Goal: Understand process/instructions

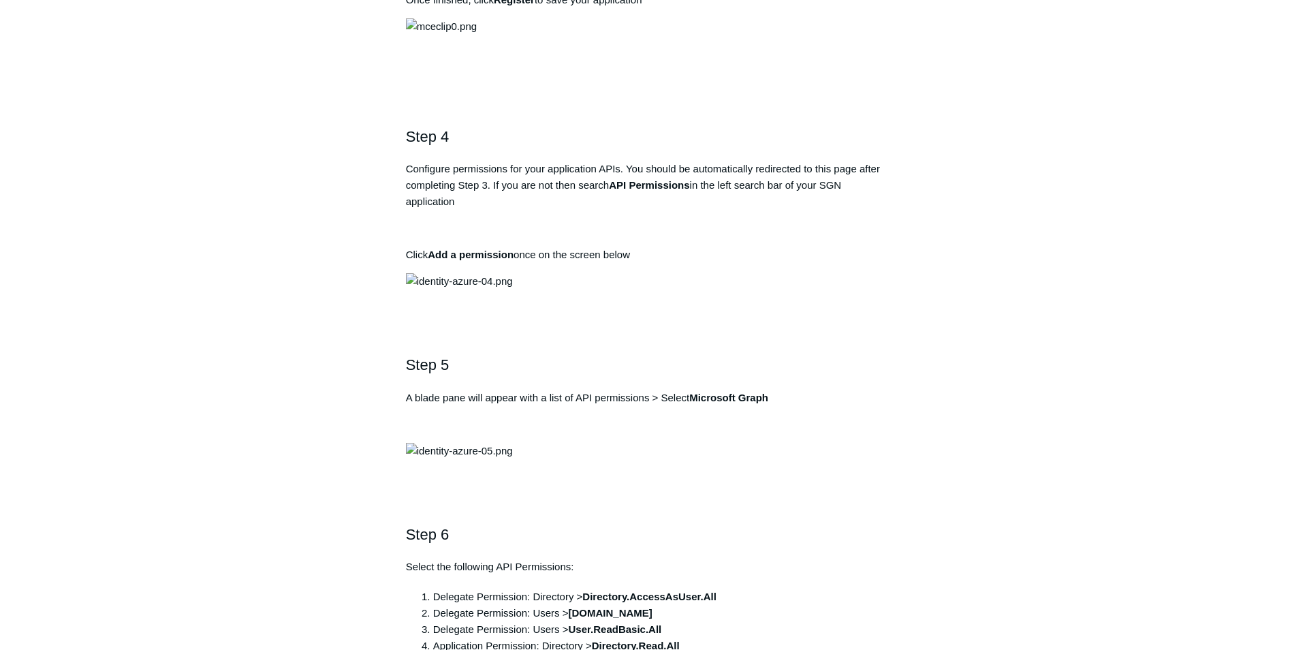
scroll to position [1226, 0]
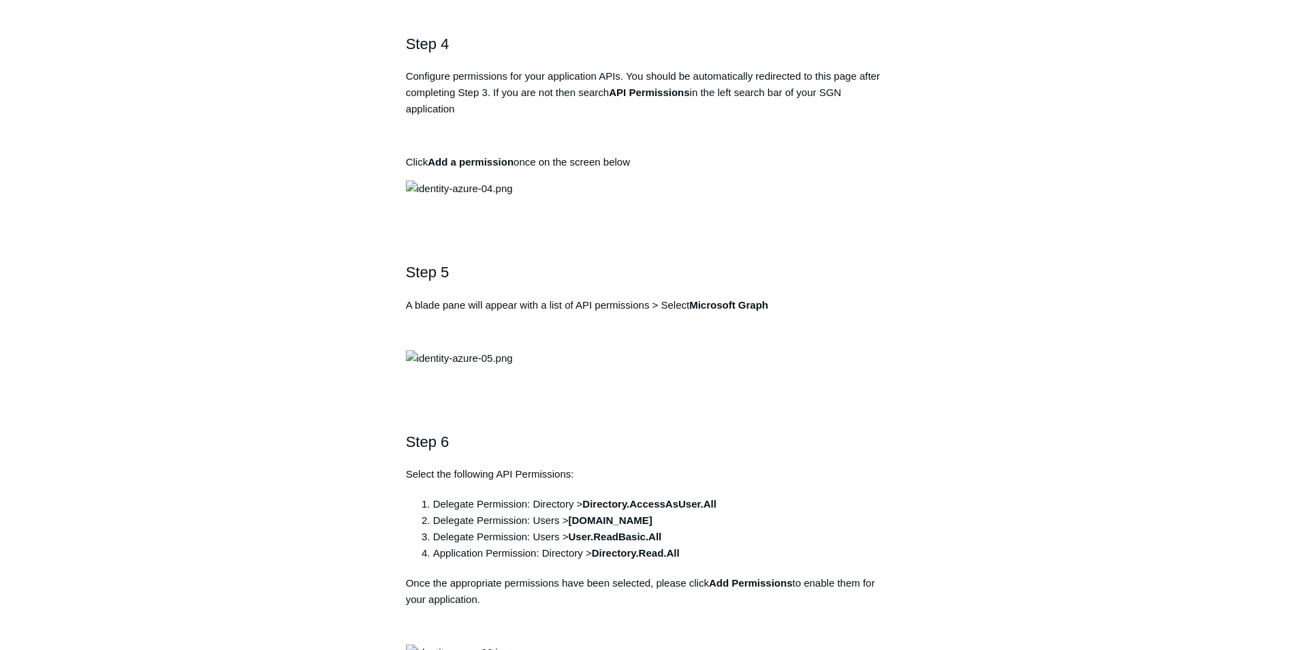
drag, startPoint x: 656, startPoint y: 311, endPoint x: 358, endPoint y: 309, distance: 297.6
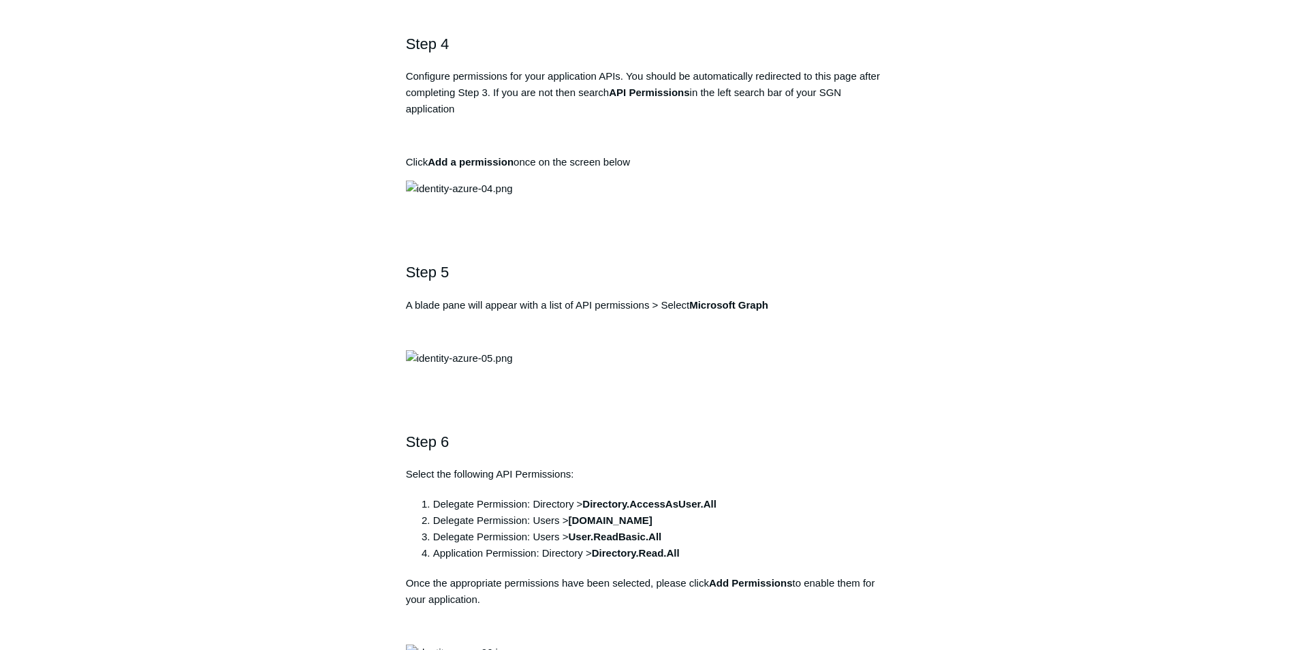
drag, startPoint x: 561, startPoint y: 311, endPoint x: 413, endPoint y: 315, distance: 148.5
copy pre "[URL][DOMAIN_NAME]"
drag, startPoint x: 699, startPoint y: 214, endPoint x: 609, endPoint y: 212, distance: 90.6
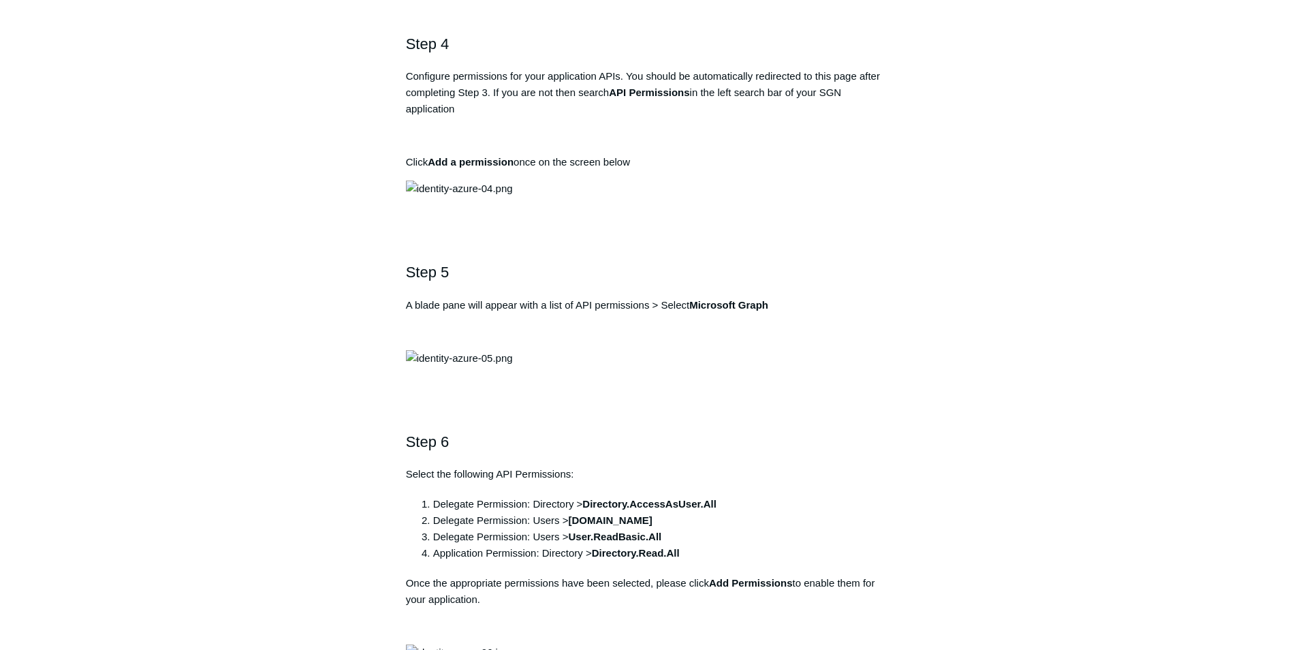
copy p "Todyl SGN Identity"
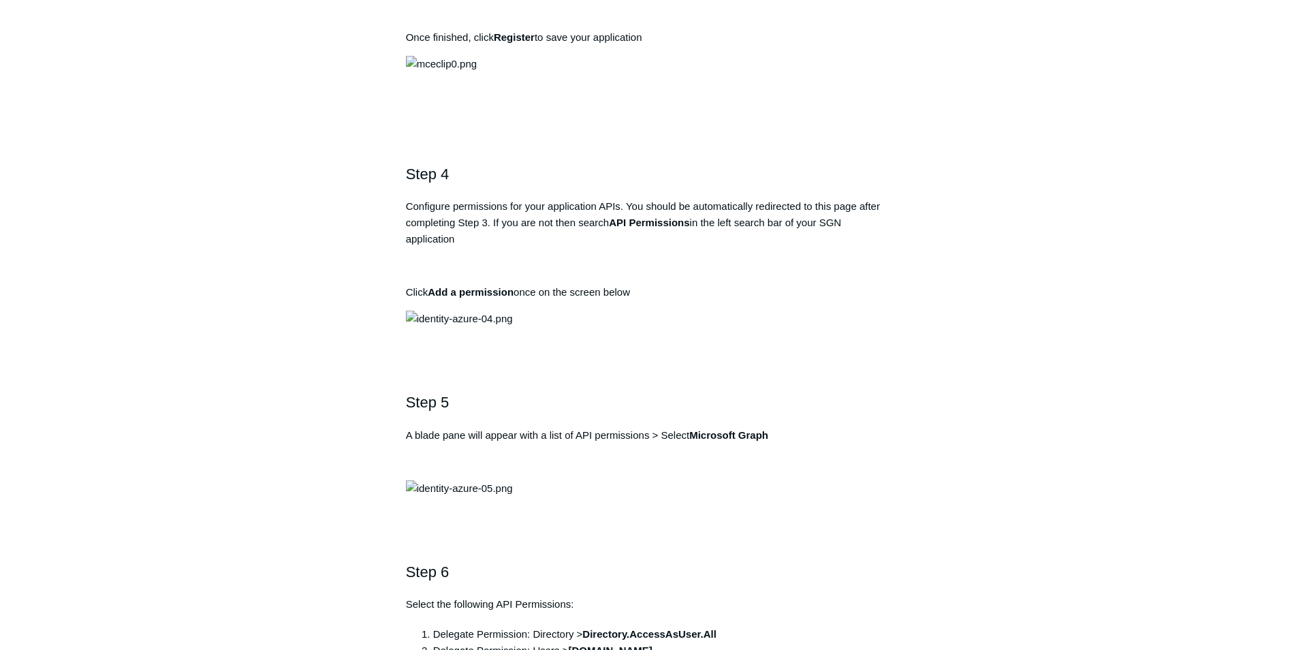
scroll to position [1090, 0]
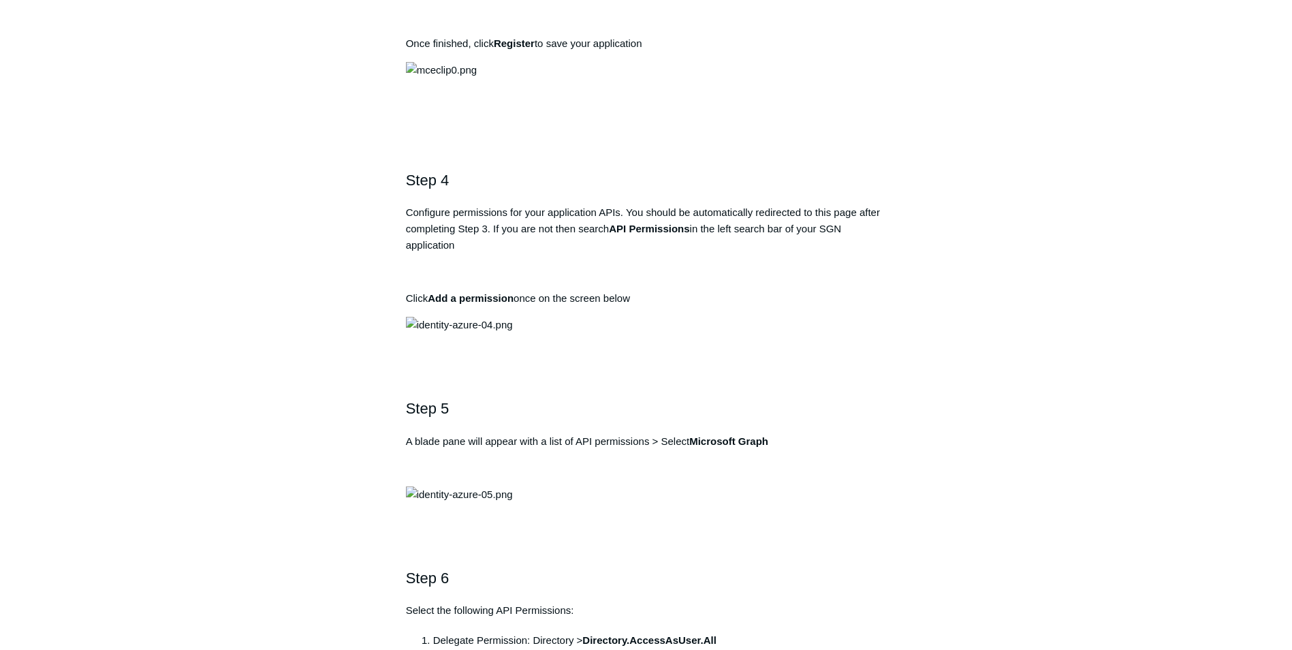
drag, startPoint x: 655, startPoint y: 351, endPoint x: 686, endPoint y: 352, distance: 30.7
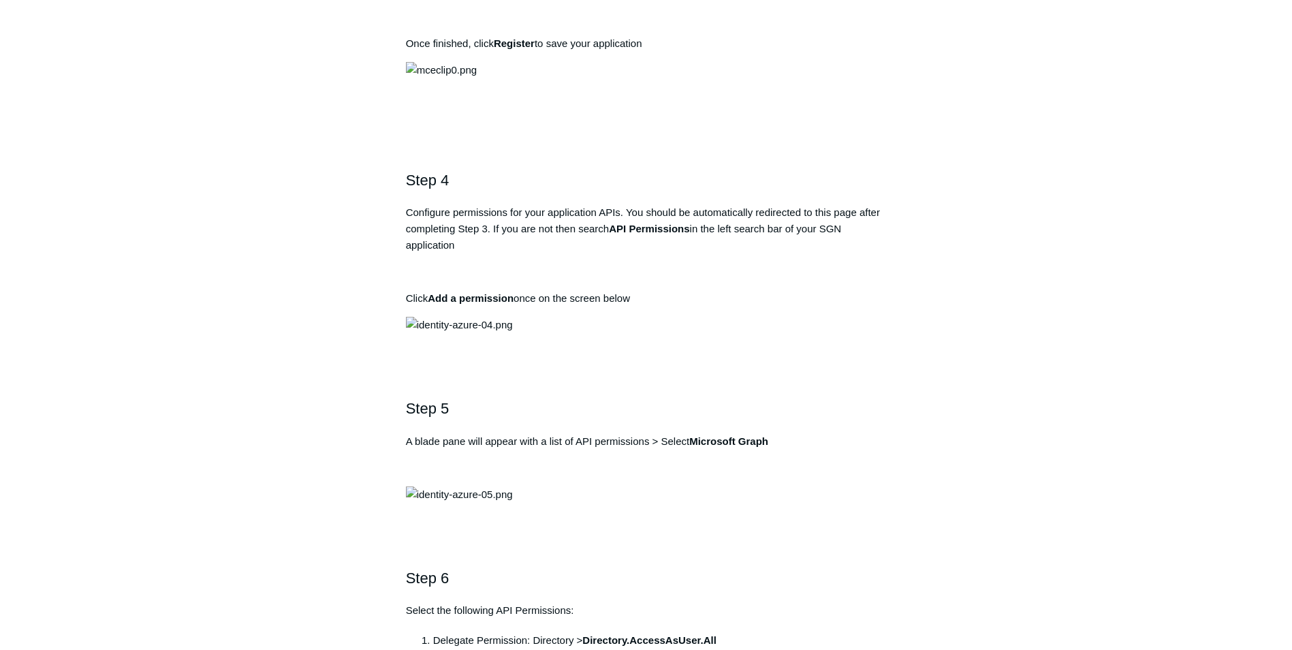
drag, startPoint x: 699, startPoint y: 351, endPoint x: 614, endPoint y: 348, distance: 85.2
copy p "Todyl SGN Identity"
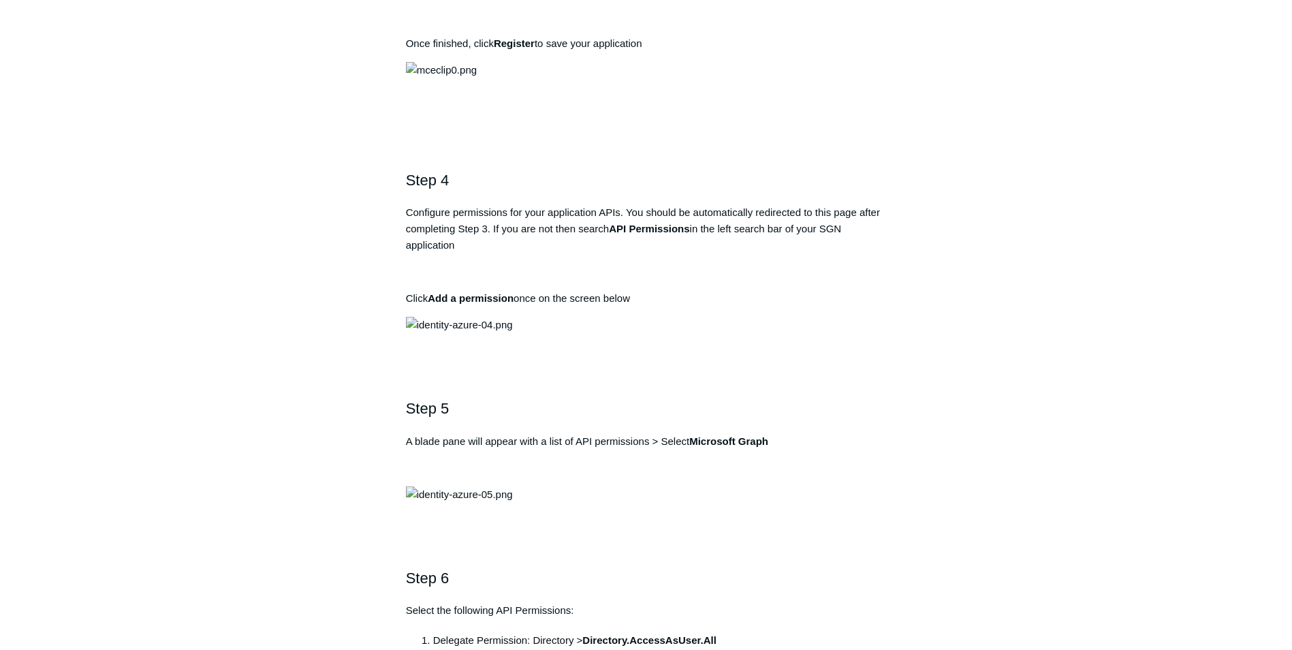
copy div "[URL][DOMAIN_NAME]"
drag, startPoint x: 695, startPoint y: 351, endPoint x: 609, endPoint y: 344, distance: 86.8
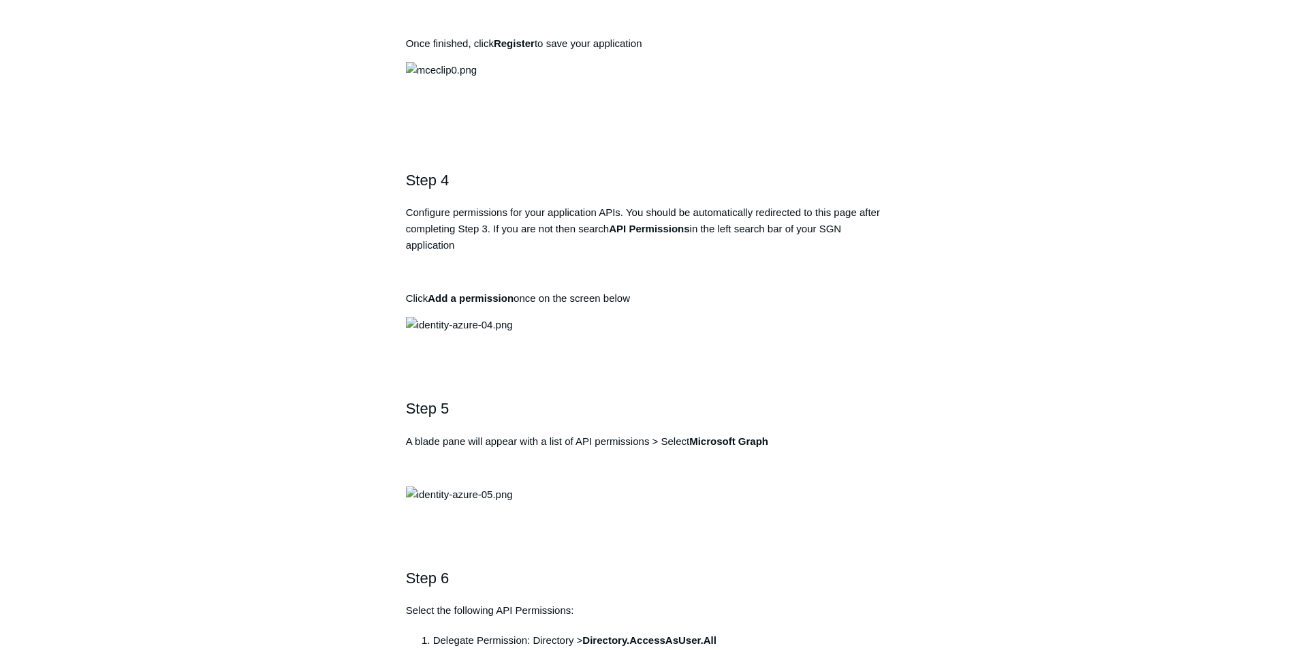
copy strong "Todyl SGN Identity"
